Goal: Task Accomplishment & Management: Use online tool/utility

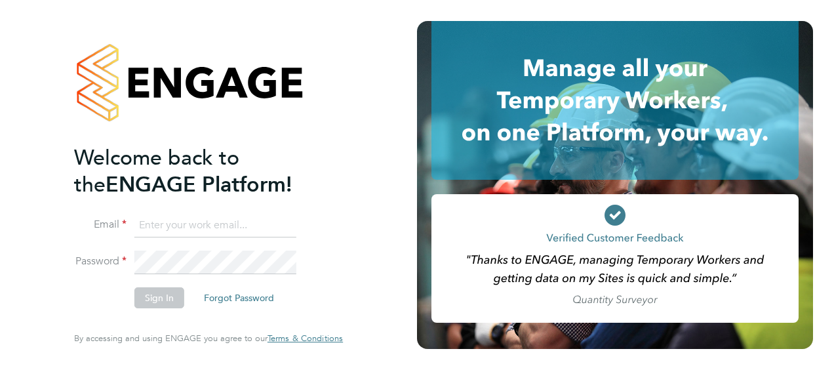
click at [229, 229] on input at bounding box center [215, 226] width 162 height 24
type input "[PERSON_NAME][DOMAIN_NAME][EMAIL_ADDRESS][PERSON_NAME][PERSON_NAME][DOMAIN_NAME]"
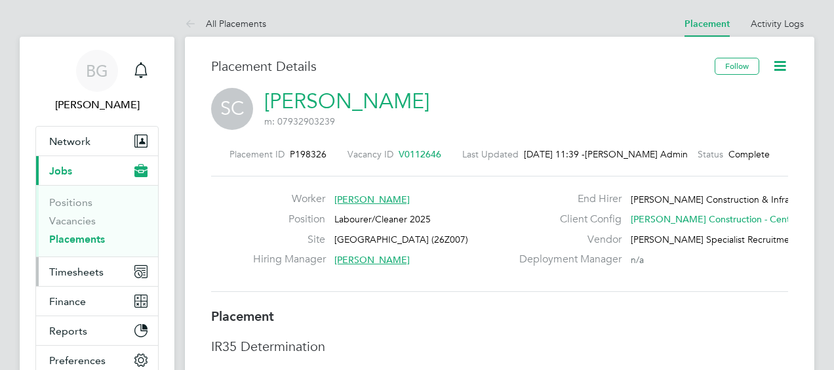
click at [90, 269] on span "Timesheets" at bounding box center [76, 271] width 54 height 12
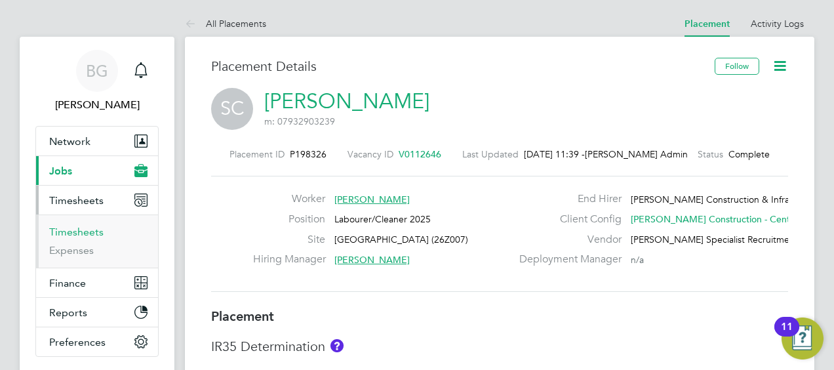
click at [93, 227] on link "Timesheets" at bounding box center [76, 231] width 54 height 12
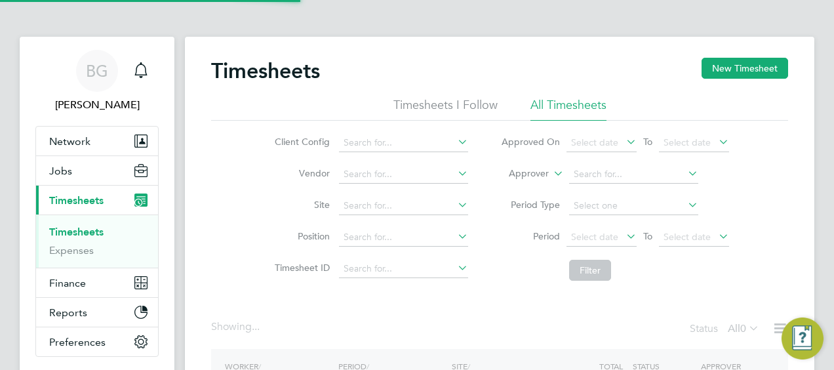
click at [541, 169] on label "Approver" at bounding box center [519, 173] width 59 height 13
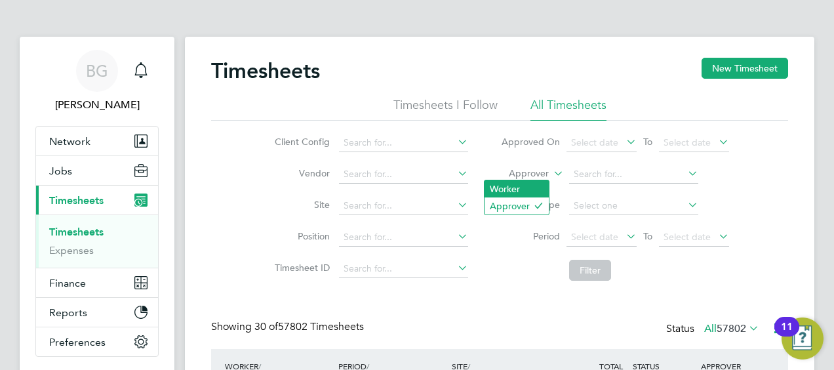
click at [511, 182] on li "Worker" at bounding box center [516, 188] width 64 height 17
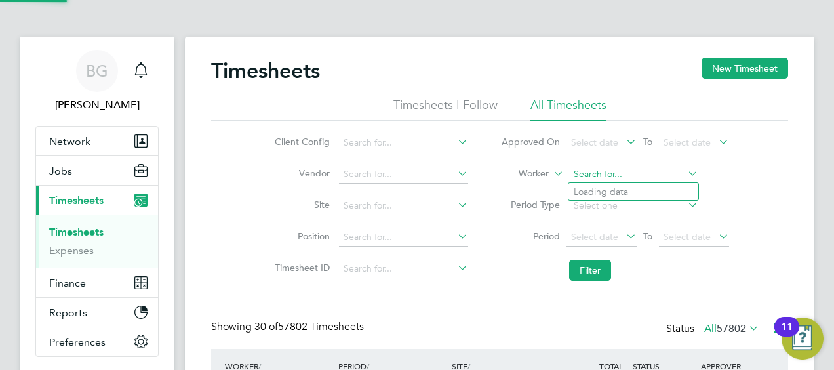
click at [580, 181] on input at bounding box center [633, 174] width 129 height 18
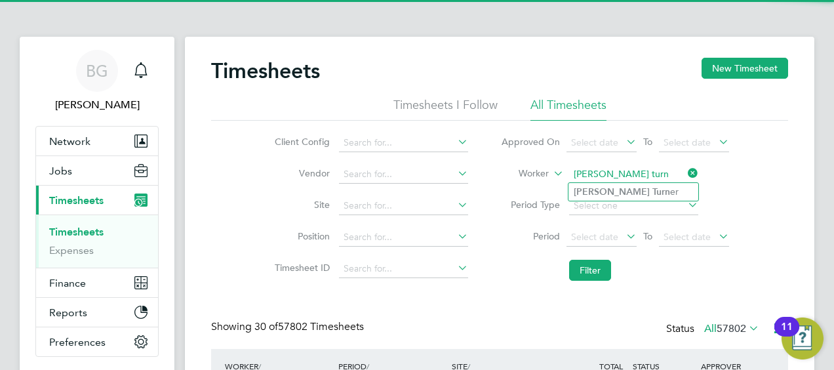
click at [637, 180] on input "thomas turn" at bounding box center [633, 174] width 129 height 18
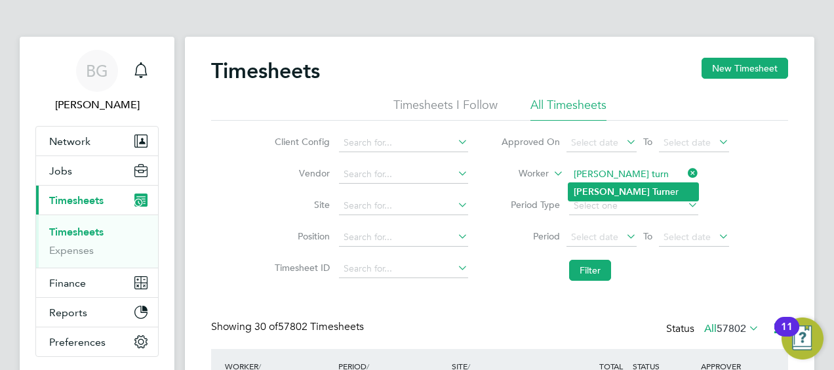
click at [634, 186] on li "Thomas Turn er" at bounding box center [633, 192] width 130 height 18
type input "Thomas Turner"
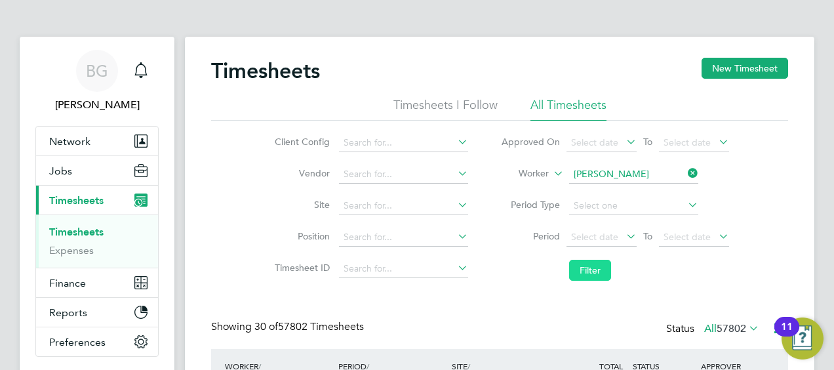
click at [598, 271] on button "Filter" at bounding box center [590, 270] width 42 height 21
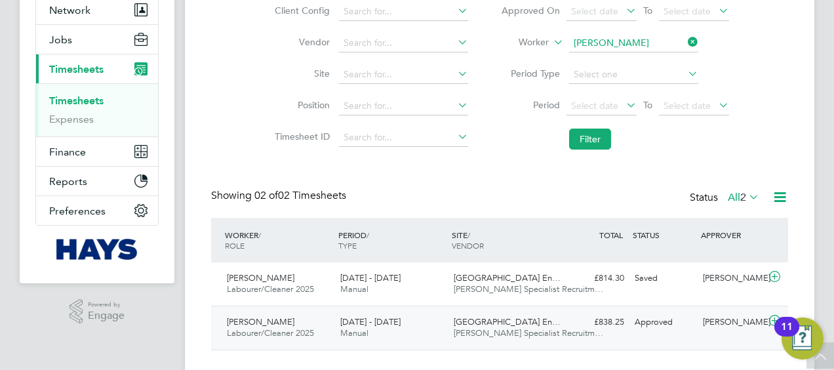
click at [553, 324] on div "Willows High School En… Hays Specialist Recruitm…" at bounding box center [504, 327] width 113 height 33
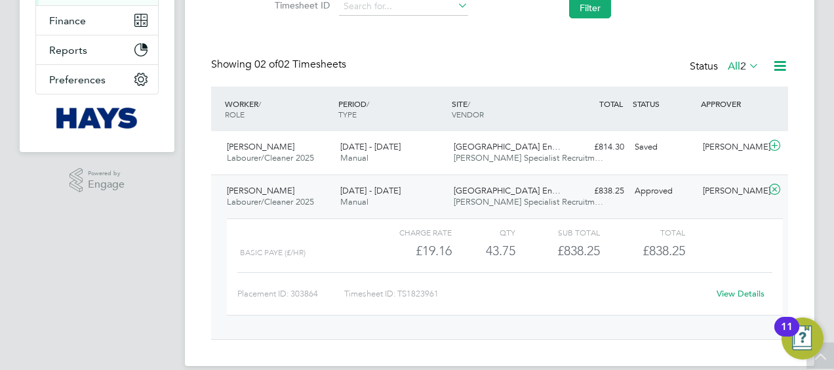
click at [748, 291] on link "View Details" at bounding box center [740, 293] width 48 height 11
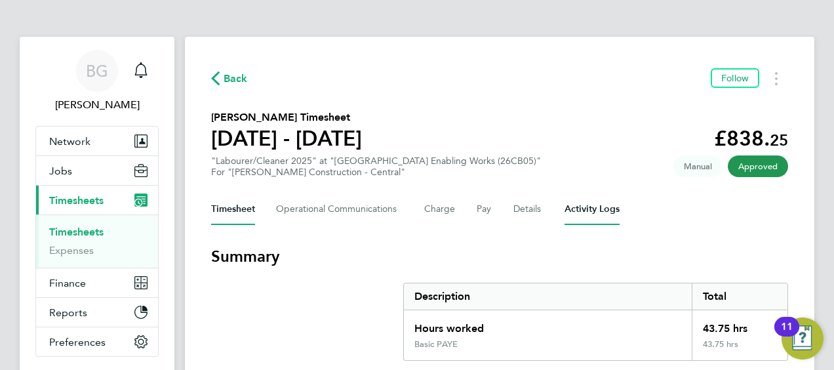
click at [594, 203] on Logs-tab "Activity Logs" at bounding box center [591, 208] width 55 height 31
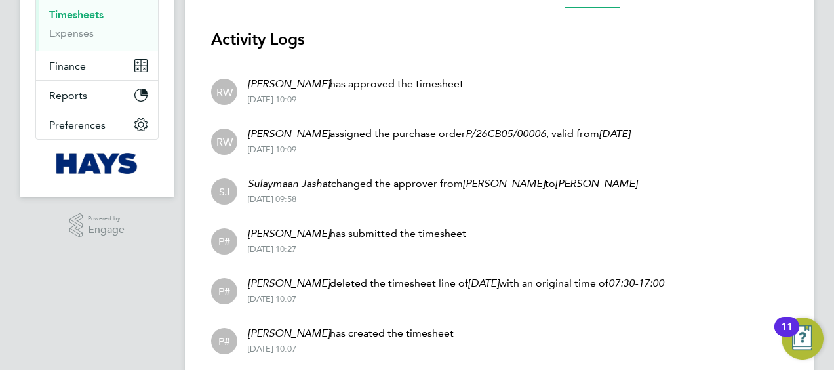
scroll to position [197, 0]
